Goal: Use online tool/utility: Utilize a website feature to perform a specific function

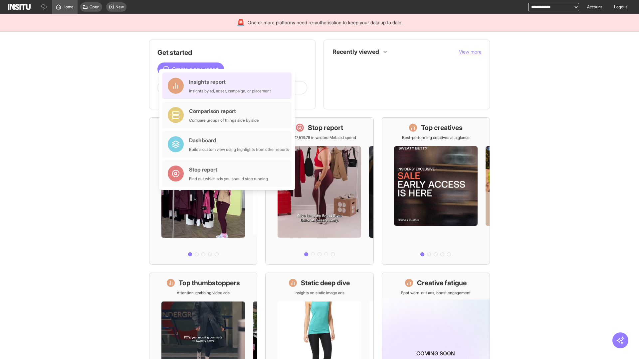
click at [229, 86] on div "Insights report Insights by ad, adset, campaign, or placement" at bounding box center [230, 86] width 82 height 16
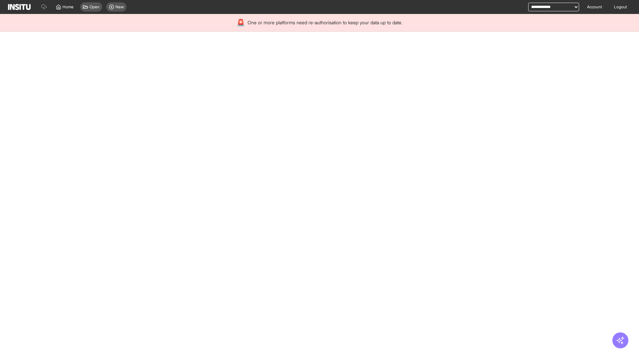
select select "**"
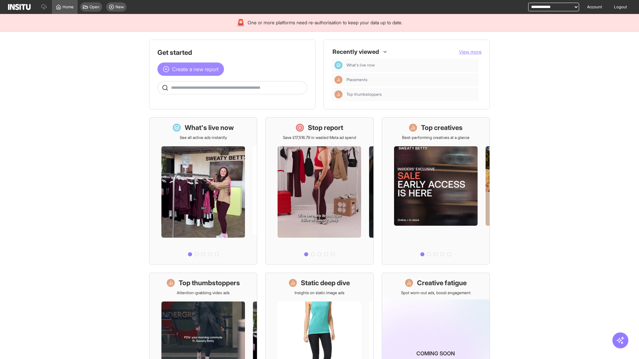
click at [192, 69] on span "Create a new report" at bounding box center [195, 69] width 47 height 8
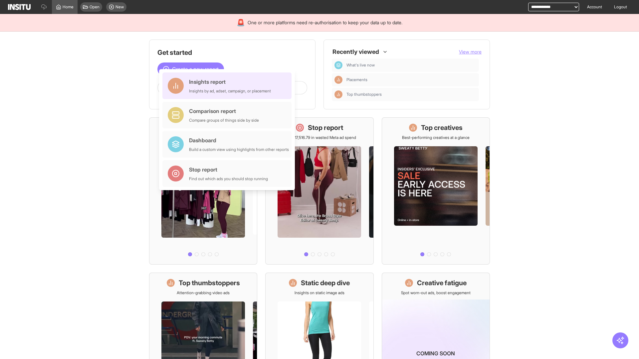
click at [229, 86] on div "Insights report Insights by ad, adset, campaign, or placement" at bounding box center [230, 86] width 82 height 16
